Goal: Check status: Check status

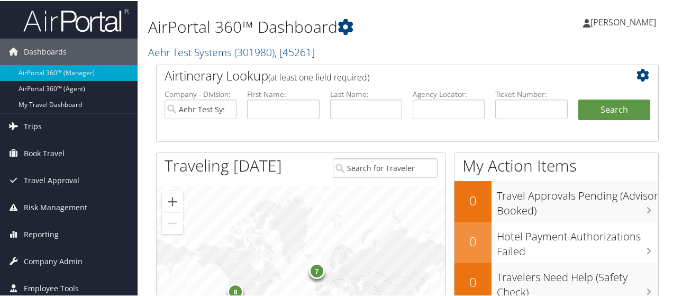
click at [24, 121] on span "Trips" at bounding box center [33, 125] width 18 height 26
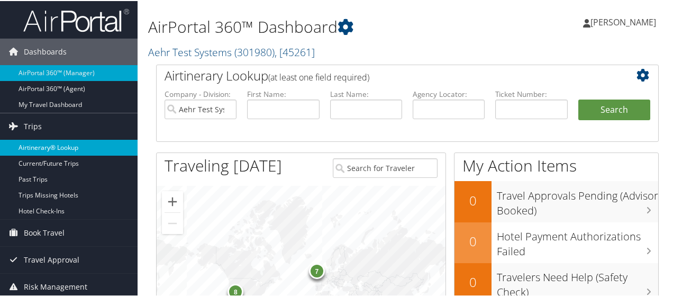
click at [47, 148] on link "Airtinerary® Lookup" at bounding box center [69, 147] width 138 height 16
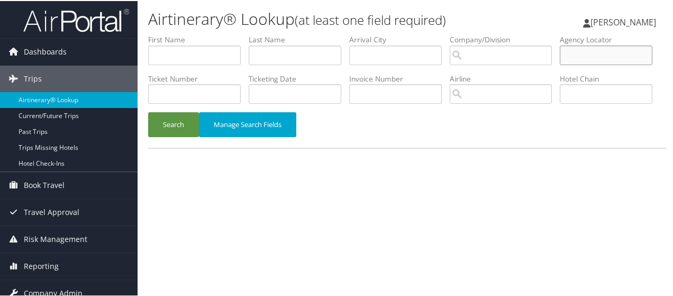
click at [560, 64] on input "text" at bounding box center [606, 54] width 93 height 20
paste input "CNLPCM"
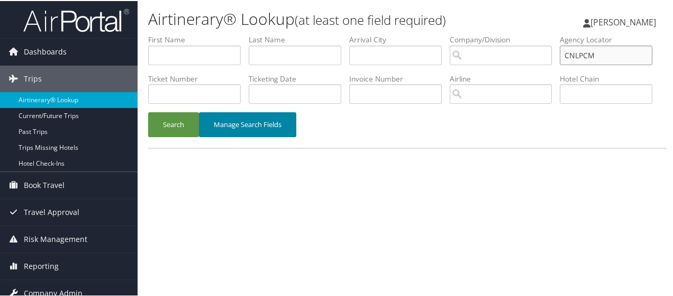
type input "CNLPCM"
drag, startPoint x: 246, startPoint y: 171, endPoint x: 209, endPoint y: 203, distance: 48.4
click at [210, 205] on div "Airtinerary® Lookup (at least one field required) Denise Francis Denise Francis…" at bounding box center [408, 148] width 540 height 296
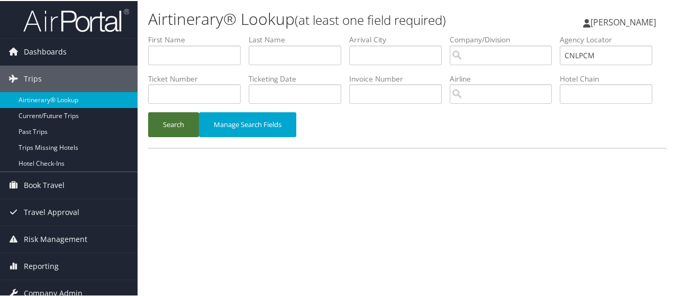
click at [173, 136] on button "Search" at bounding box center [173, 123] width 51 height 25
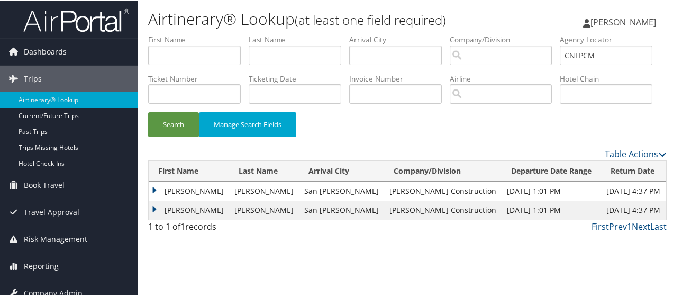
click at [174, 219] on td "KRISTI BABSTON" at bounding box center [189, 209] width 80 height 19
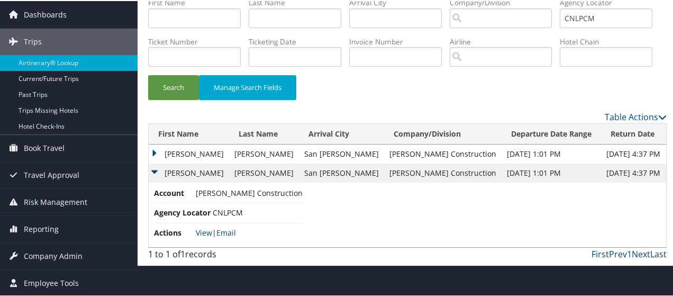
scroll to position [43, 0]
click at [202, 237] on link "View" at bounding box center [204, 231] width 16 height 10
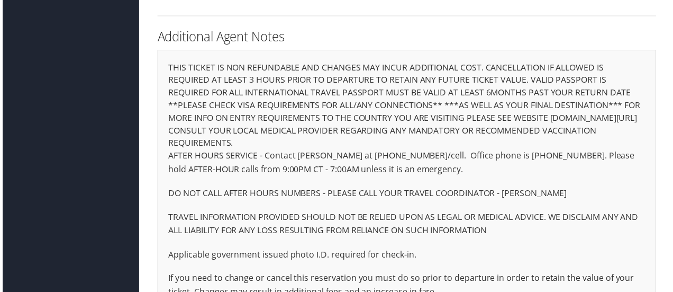
scroll to position [1980, 0]
